Goal: Task Accomplishment & Management: Use online tool/utility

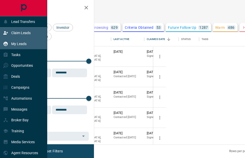
scroll to position [109, 141]
click at [13, 31] on p "Claim Leads" at bounding box center [20, 33] width 19 height 4
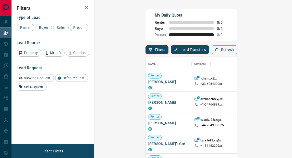
scroll to position [115, 179]
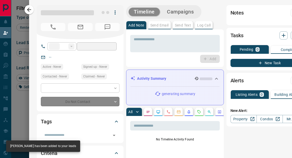
type input "***"
type input "**********"
type input "**"
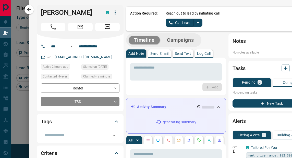
click at [179, 22] on button "Call Lead" at bounding box center [180, 23] width 28 height 8
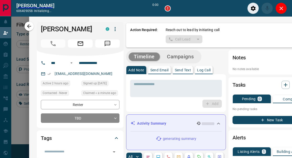
scroll to position [102, 179]
drag, startPoint x: 284, startPoint y: 8, endPoint x: 268, endPoint y: 10, distance: 16.8
click at [245, 8] on icon "Close" at bounding box center [281, 8] width 6 height 6
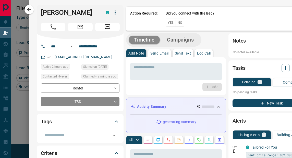
scroll to position [115, 179]
click at [167, 23] on button "Yes" at bounding box center [171, 23] width 10 height 8
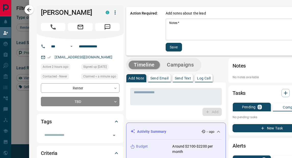
click at [182, 30] on textarea "Notes   *" at bounding box center [238, 29] width 139 height 17
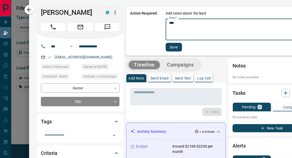
type textarea "****"
click at [169, 47] on button "Save" at bounding box center [174, 47] width 16 height 9
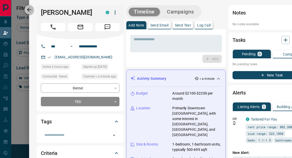
click at [30, 10] on icon "button" at bounding box center [29, 10] width 6 height 6
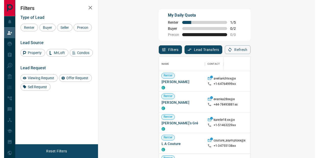
scroll to position [115, 206]
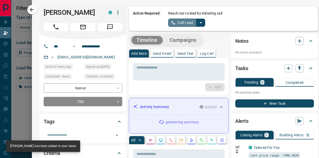
click at [179, 26] on button "Call Lead" at bounding box center [182, 23] width 28 height 8
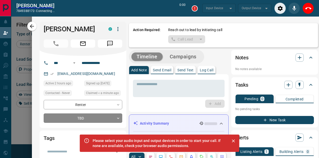
scroll to position [102, 206]
drag, startPoint x: 305, startPoint y: 10, endPoint x: 224, endPoint y: 17, distance: 80.9
click at [245, 10] on button "End Call" at bounding box center [308, 8] width 11 height 11
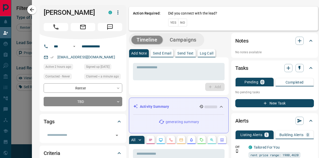
scroll to position [115, 206]
click at [171, 21] on button "Yes" at bounding box center [173, 23] width 10 height 8
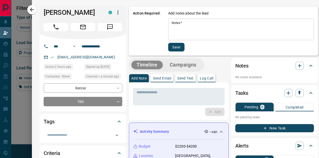
click at [177, 27] on textarea "Notes   *" at bounding box center [241, 29] width 139 height 17
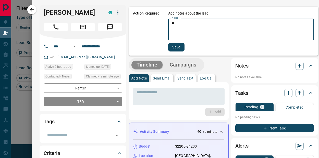
type textarea "**"
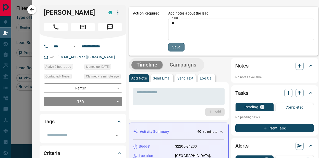
drag, startPoint x: 174, startPoint y: 47, endPoint x: 129, endPoint y: 46, distance: 44.2
click at [174, 47] on button "Save" at bounding box center [176, 47] width 16 height 9
